Goal: Information Seeking & Learning: Find specific page/section

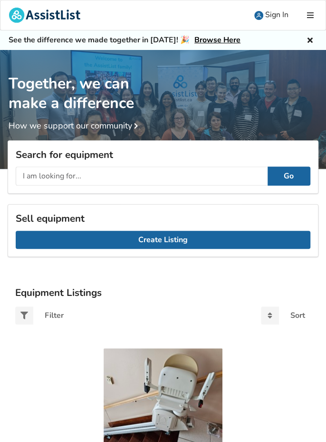
click at [25, 177] on input "text" at bounding box center [142, 175] width 252 height 19
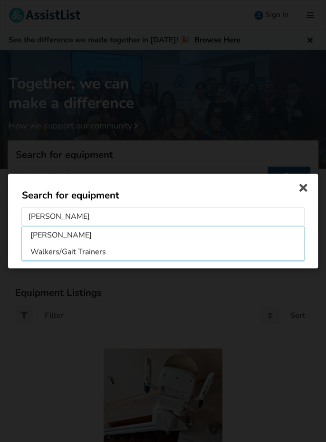
type input "[PERSON_NAME]"
click button "Go" at bounding box center [163, 246] width 43 height 18
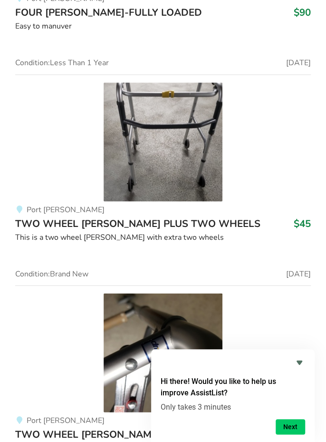
scroll to position [482, 0]
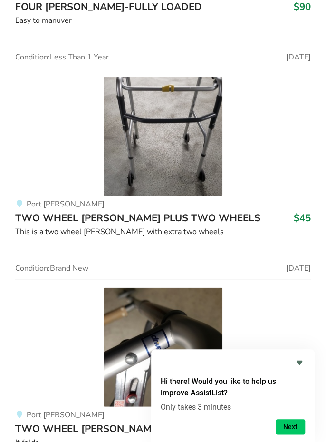
click at [300, 365] on icon "Hide survey" at bounding box center [300, 362] width 6 height 4
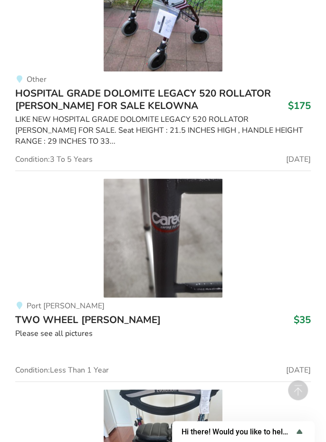
scroll to position [1568, 0]
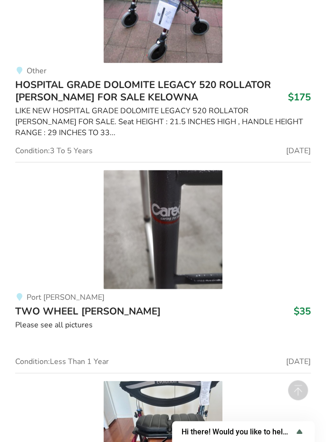
click at [73, 320] on div "Please see all pictures" at bounding box center [163, 324] width 296 height 11
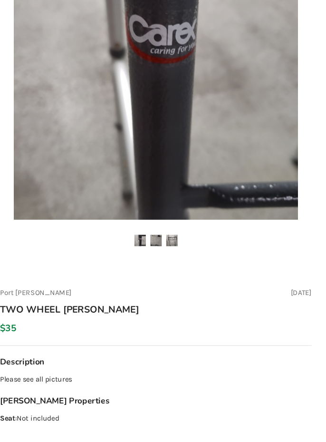
scroll to position [167, 0]
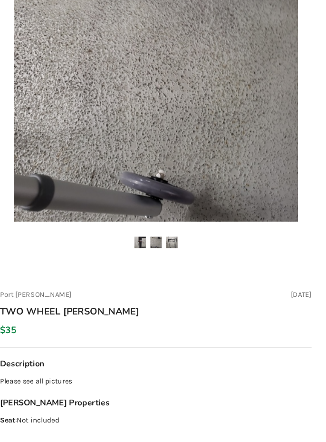
click at [44, 400] on p "Please see all pictures" at bounding box center [163, 398] width 326 height 11
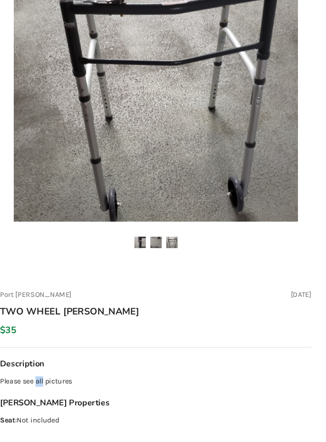
click at [162, 251] on img at bounding box center [163, 253] width 12 height 12
click at [184, 252] on img at bounding box center [180, 253] width 12 height 12
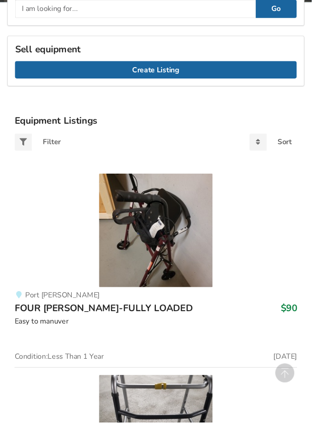
scroll to position [1568, 0]
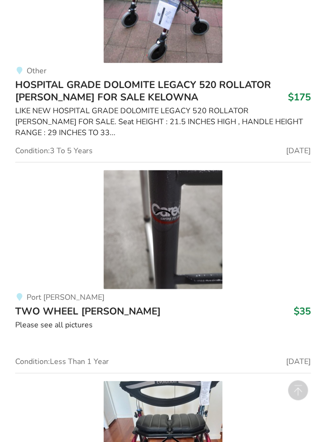
click at [59, 186] on link "Port [PERSON_NAME] TWO WHEEL [PERSON_NAME] $35 Please see all pictures Conditio…" at bounding box center [163, 267] width 296 height 211
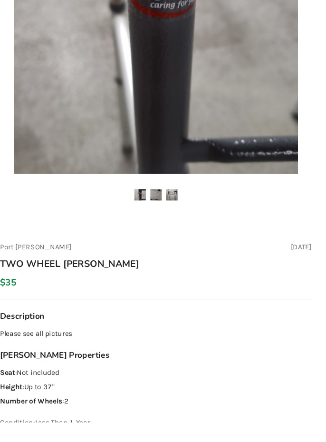
scroll to position [218, 0]
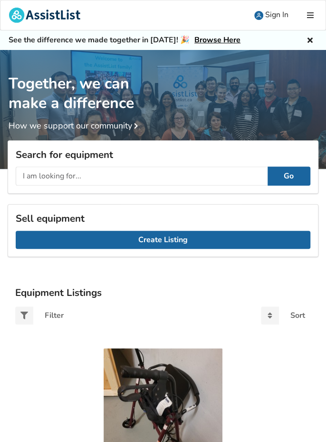
click at [27, 176] on input "text" at bounding box center [142, 175] width 252 height 19
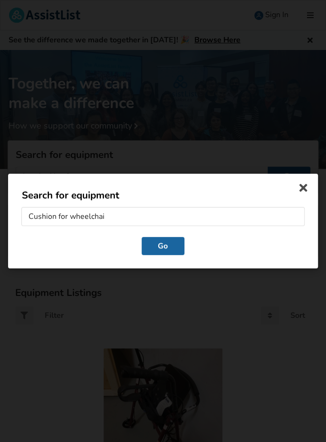
type input "Cushion for wheelchair"
click button "Go" at bounding box center [163, 246] width 43 height 18
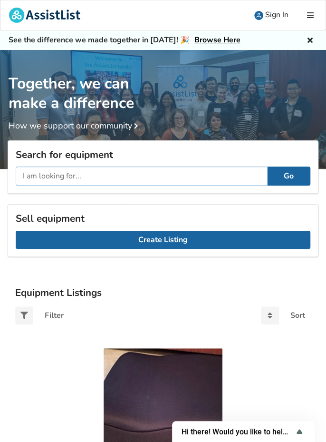
click at [33, 172] on input "text" at bounding box center [142, 175] width 252 height 19
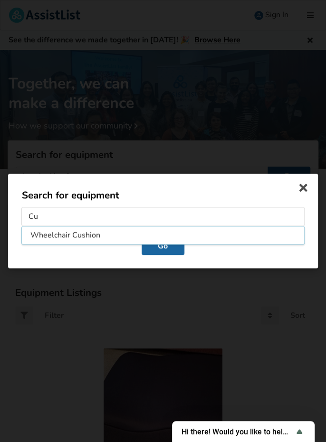
type input "C"
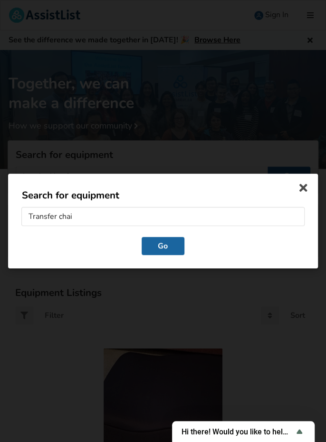
type input "Transfer chair"
click button "Go" at bounding box center [163, 246] width 43 height 18
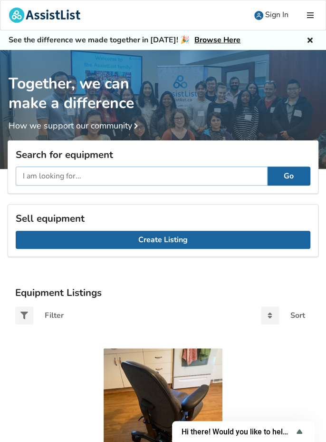
click at [29, 177] on input "text" at bounding box center [142, 175] width 252 height 19
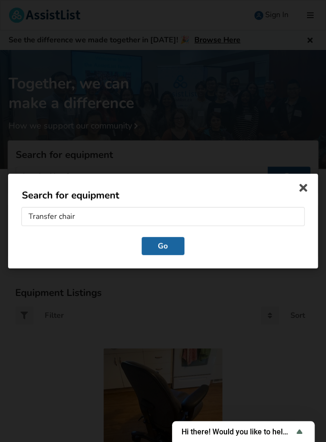
click at [61, 216] on input "Transfer chair" at bounding box center [162, 216] width 283 height 19
click at [62, 216] on input "Transfer chair" at bounding box center [162, 216] width 283 height 19
click at [61, 214] on input "Transfer chair" at bounding box center [162, 216] width 283 height 19
click at [57, 213] on input "Transfer chair" at bounding box center [162, 216] width 283 height 19
type input "Transfer wheelchair"
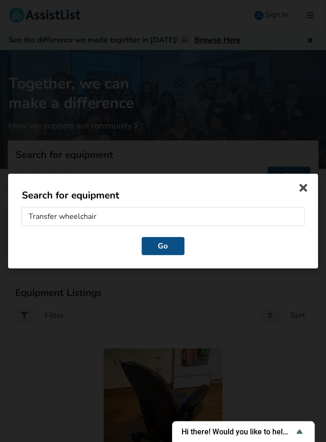
click at [166, 244] on button "Go" at bounding box center [163, 246] width 43 height 18
